Goal: Find specific page/section: Find specific page/section

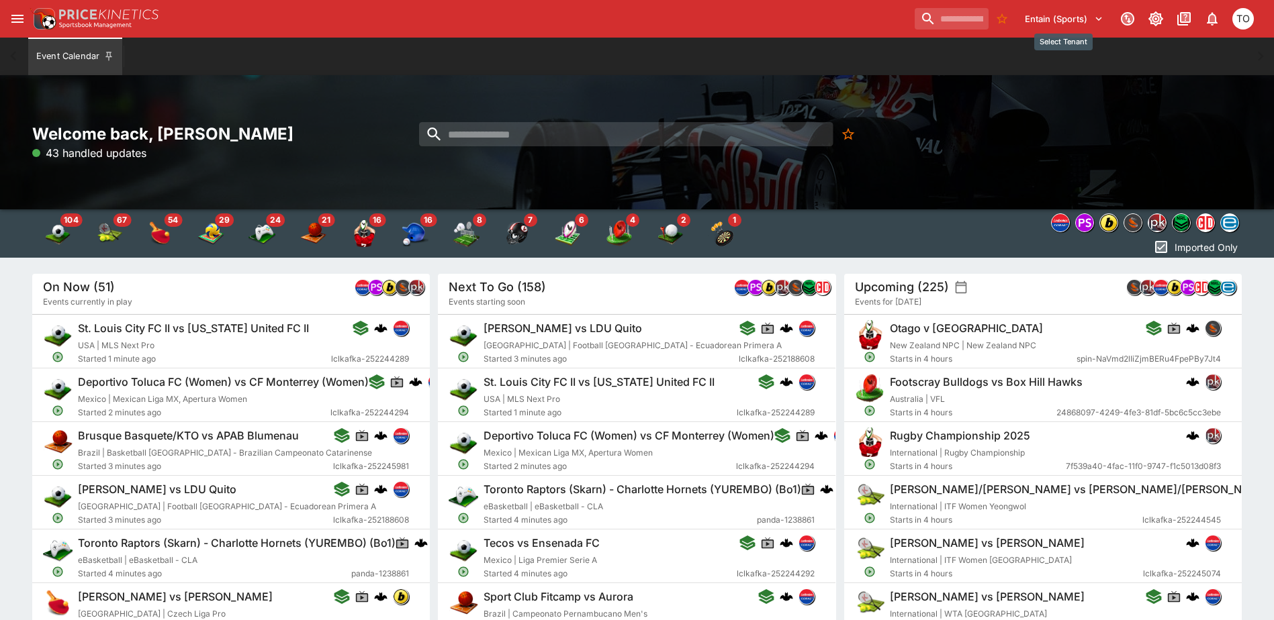
click at [1086, 19] on button "Entain (Sports)" at bounding box center [1063, 18] width 95 height 21
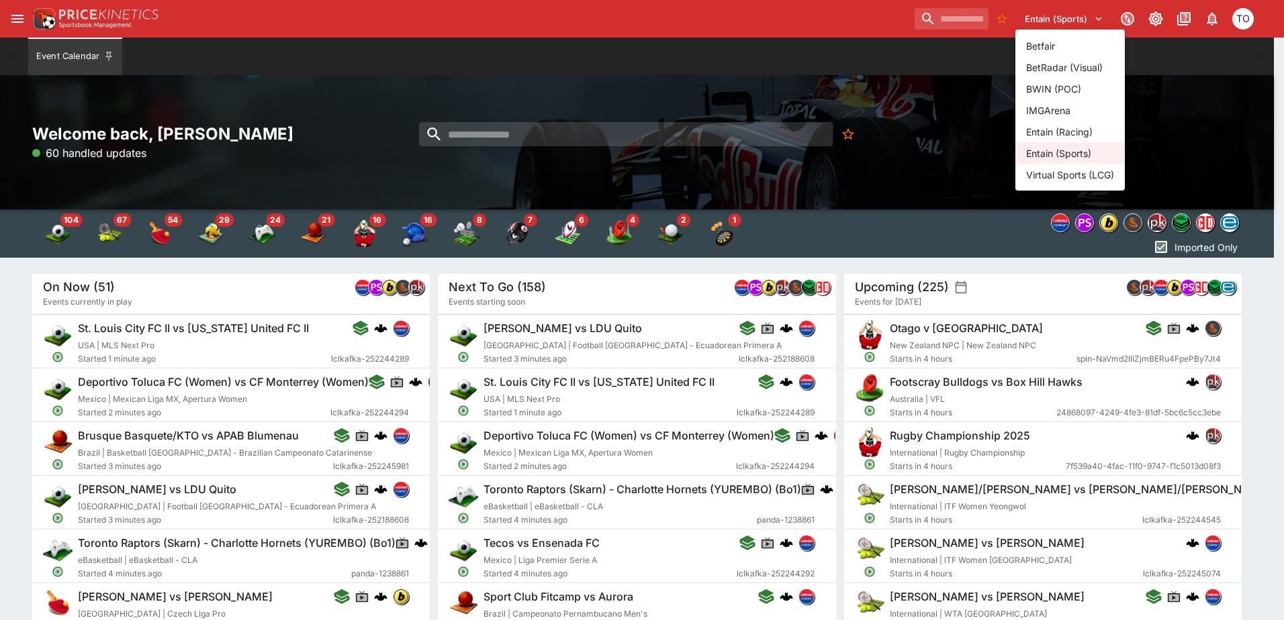
click at [1061, 129] on li "Entain (Racing)" at bounding box center [1069, 131] width 109 height 21
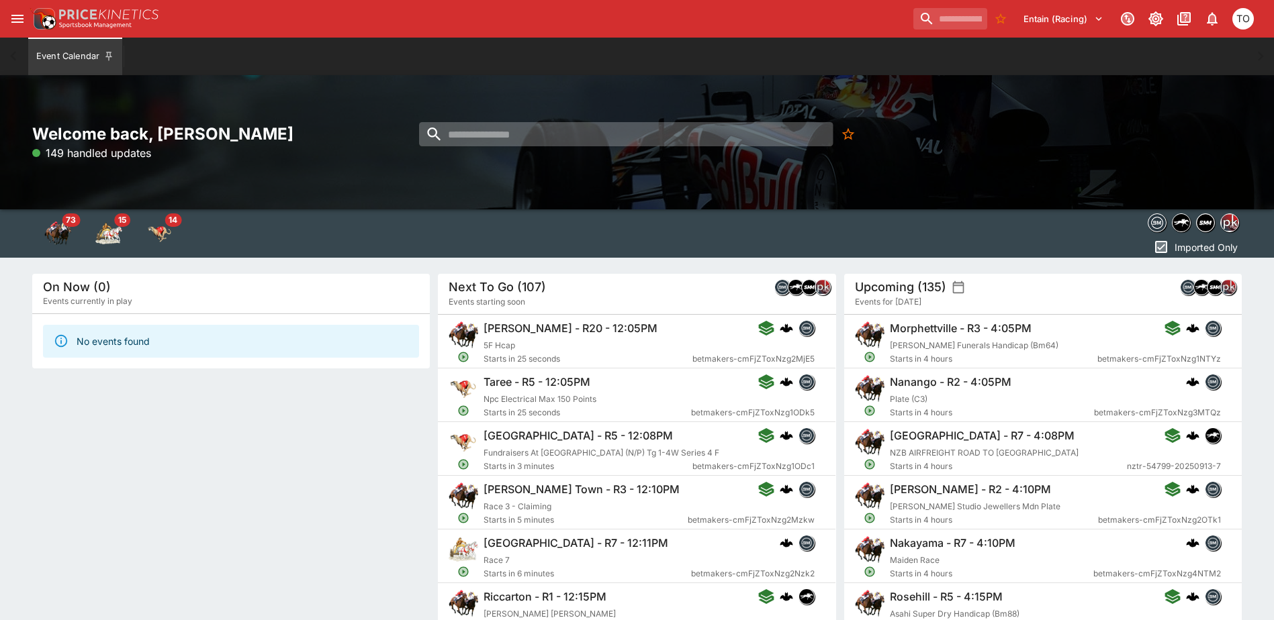
click at [575, 146] on input "search" at bounding box center [626, 134] width 414 height 24
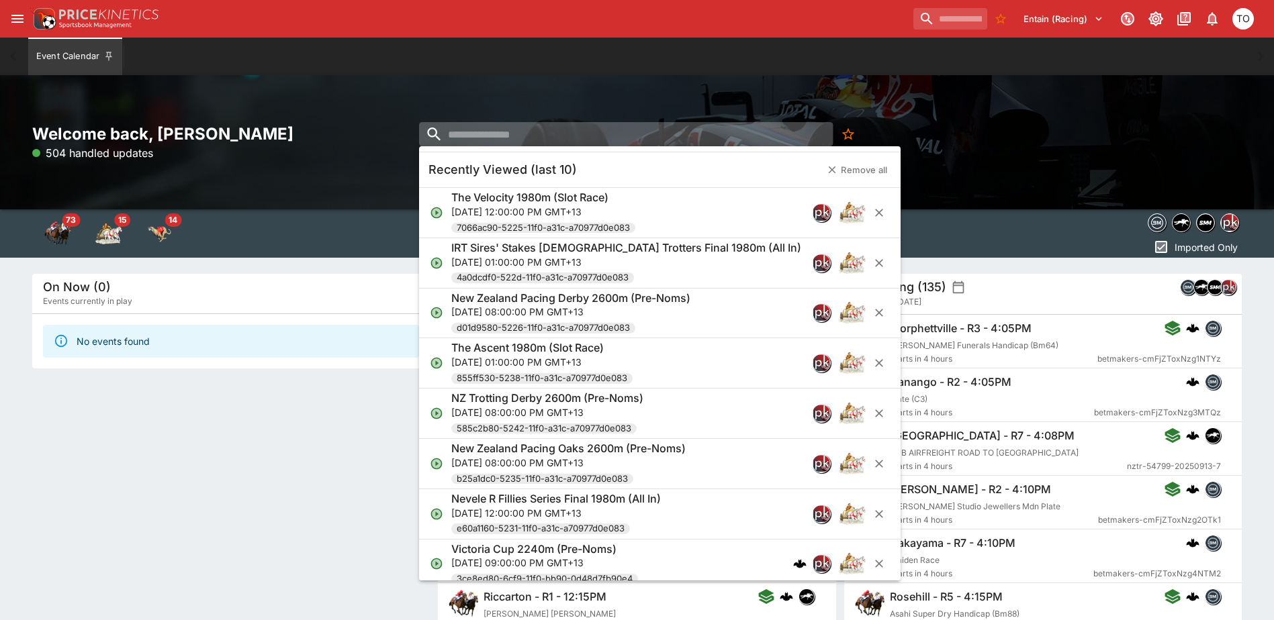
click at [475, 136] on input "search" at bounding box center [626, 134] width 414 height 24
